Goal: Task Accomplishment & Management: Use online tool/utility

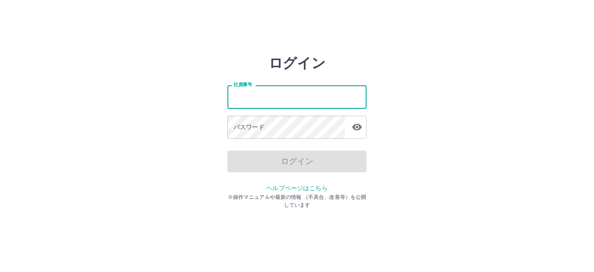
drag, startPoint x: 274, startPoint y: 96, endPoint x: 273, endPoint y: 91, distance: 5.8
click at [274, 96] on input "社員番号" at bounding box center [296, 96] width 139 height 23
type input "*******"
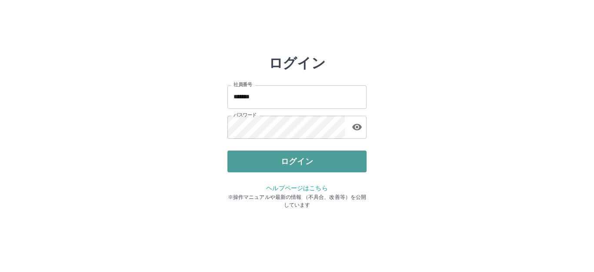
click at [256, 159] on button "ログイン" at bounding box center [296, 161] width 139 height 22
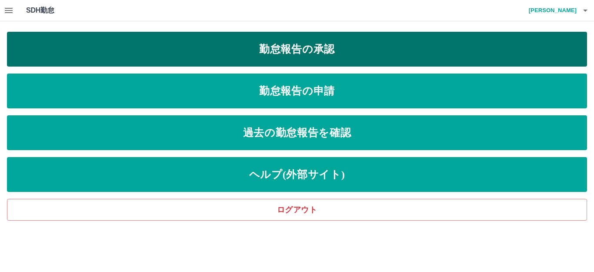
click at [170, 51] on link "勤怠報告の承認" at bounding box center [297, 49] width 580 height 35
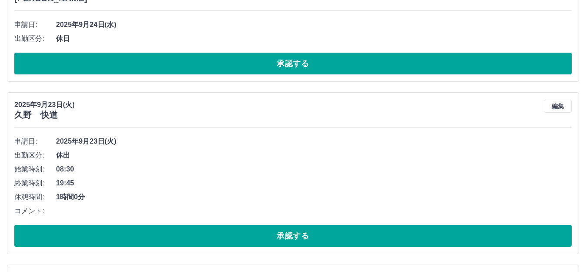
scroll to position [826, 0]
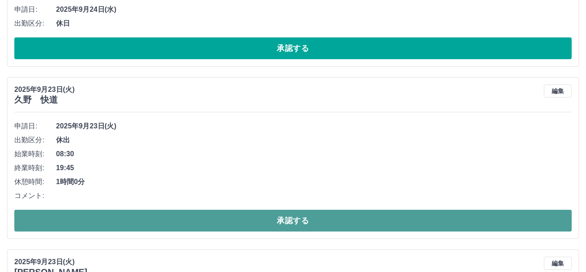
click at [214, 231] on button "承認する" at bounding box center [293, 220] width 558 height 22
click at [167, 225] on button "承認する" at bounding box center [293, 220] width 558 height 22
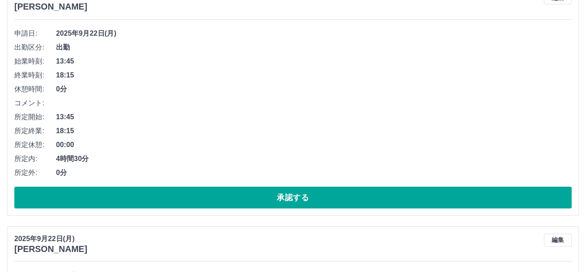
scroll to position [1174, 0]
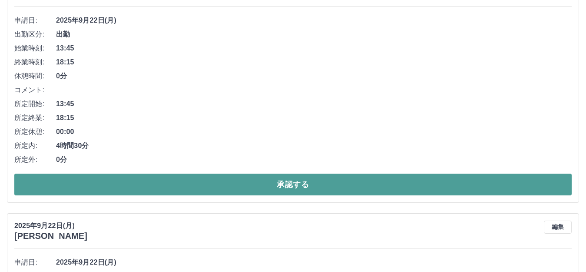
click at [162, 182] on button "承認する" at bounding box center [293, 184] width 558 height 22
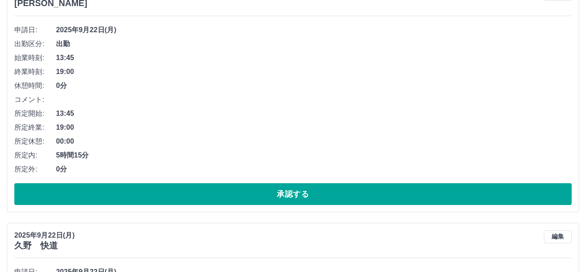
scroll to position [1149, 0]
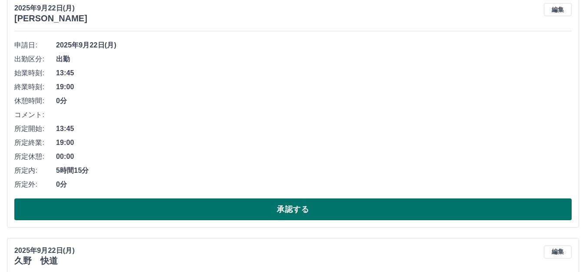
click at [155, 208] on button "承認する" at bounding box center [293, 209] width 558 height 22
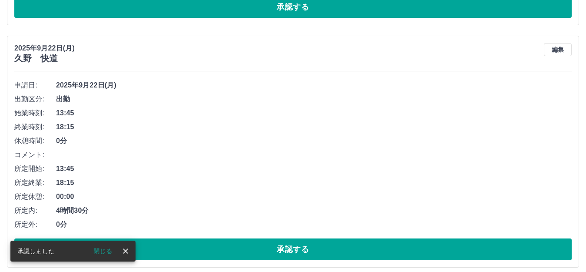
scroll to position [1124, 0]
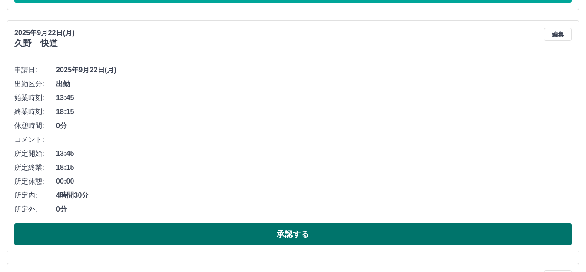
click at [174, 233] on button "承認する" at bounding box center [293, 234] width 558 height 22
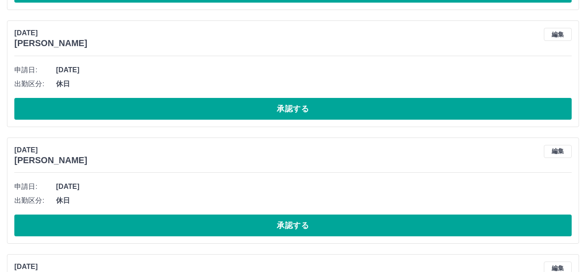
click at [223, 122] on div "[DATE] [PERSON_NAME] 編集 申請日: [DATE] 出勤区分: 休日 承認する" at bounding box center [293, 73] width 572 height 106
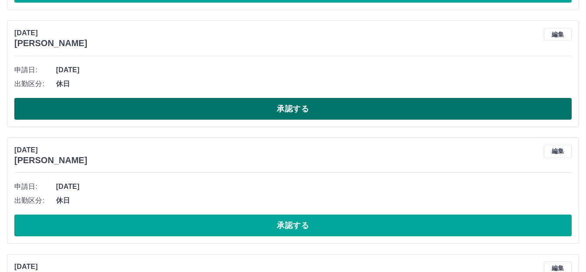
click at [220, 113] on button "承認する" at bounding box center [293, 109] width 558 height 22
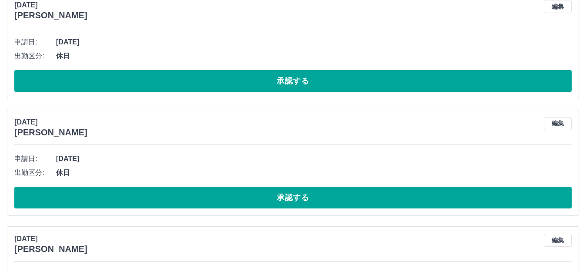
scroll to position [1211, 0]
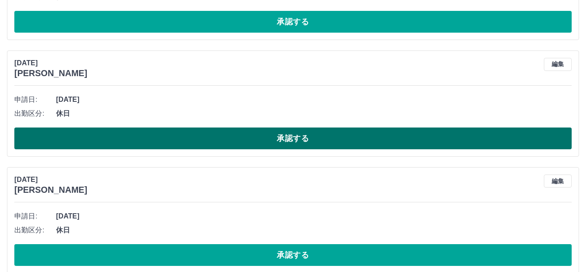
click at [299, 142] on button "承認する" at bounding box center [293, 138] width 558 height 22
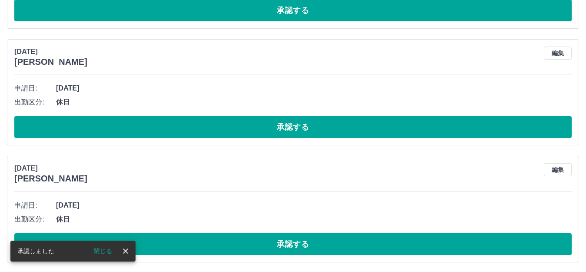
scroll to position [1341, 0]
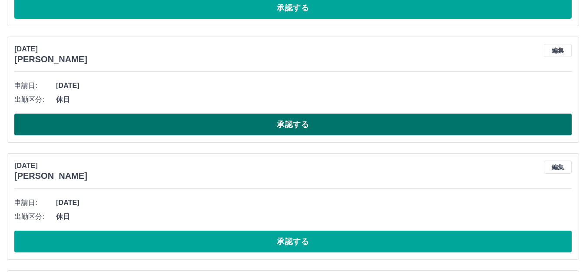
click at [241, 130] on button "承認する" at bounding box center [293, 124] width 558 height 22
